Goal: Find specific page/section: Locate a particular part of the current website

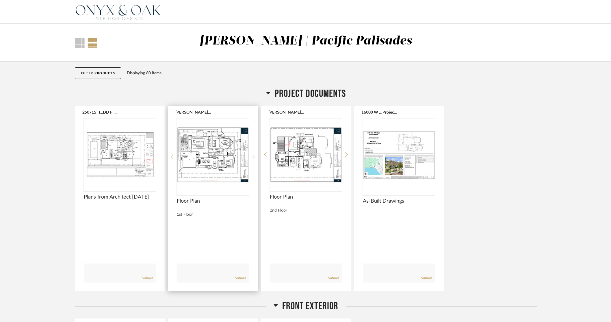
click at [0, 0] on img at bounding box center [0, 0] width 0 height 0
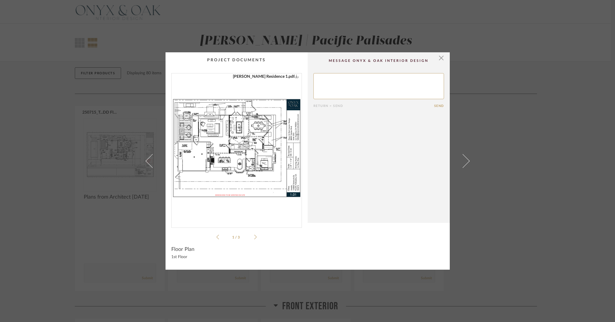
click at [255, 139] on img "0" at bounding box center [237, 147] width 130 height 149
